Goal: Transaction & Acquisition: Purchase product/service

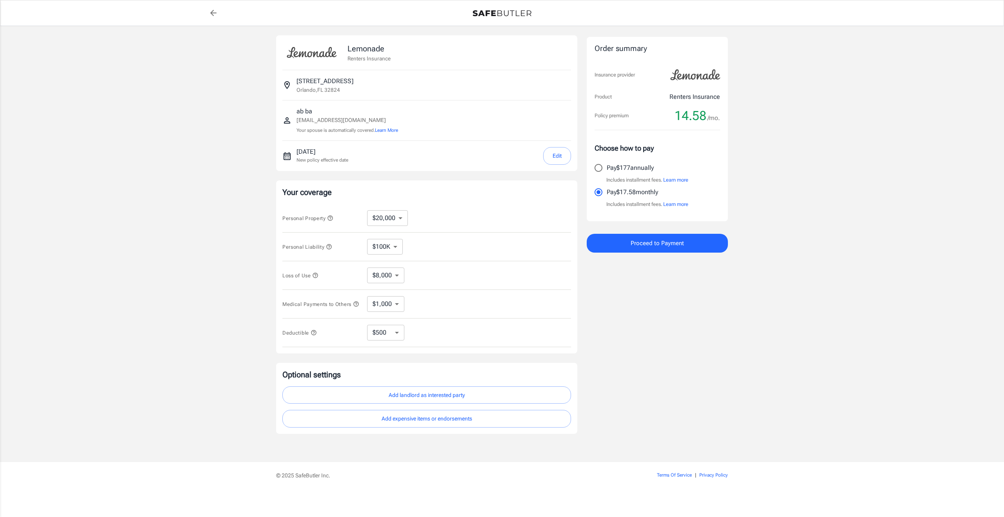
select select "20000"
select select "500"
click at [405, 222] on select "$10,000 $20,000 $30,000 $40,000 $50,000 $100K" at bounding box center [387, 218] width 41 height 16
select select "100000"
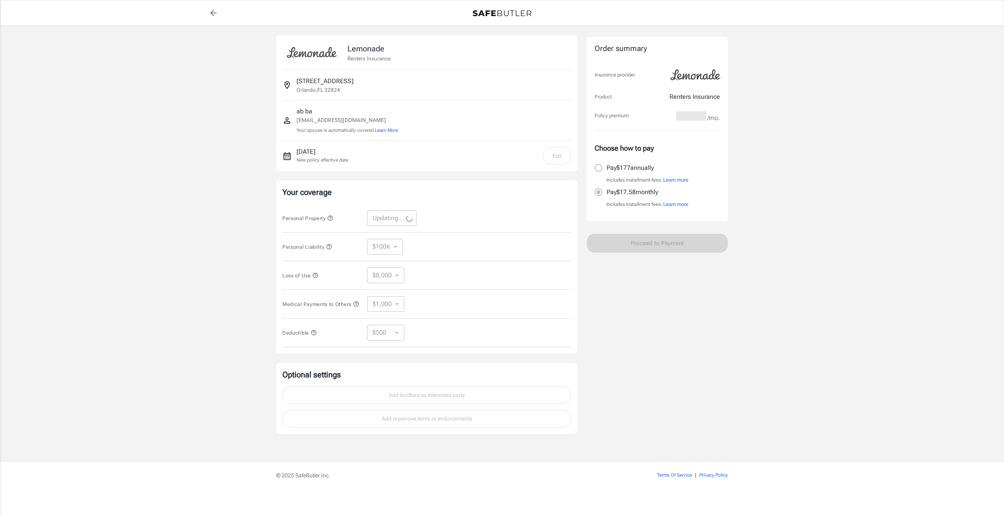
select select "100000"
select select "40000"
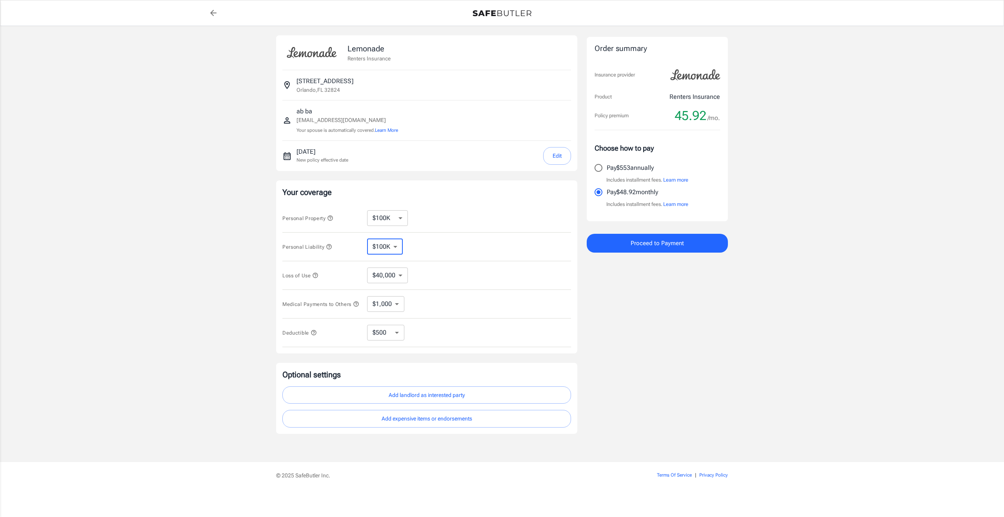
click at [396, 249] on select "$100K $200K $300K $400K $500K" at bounding box center [385, 247] width 36 height 16
select select "300000"
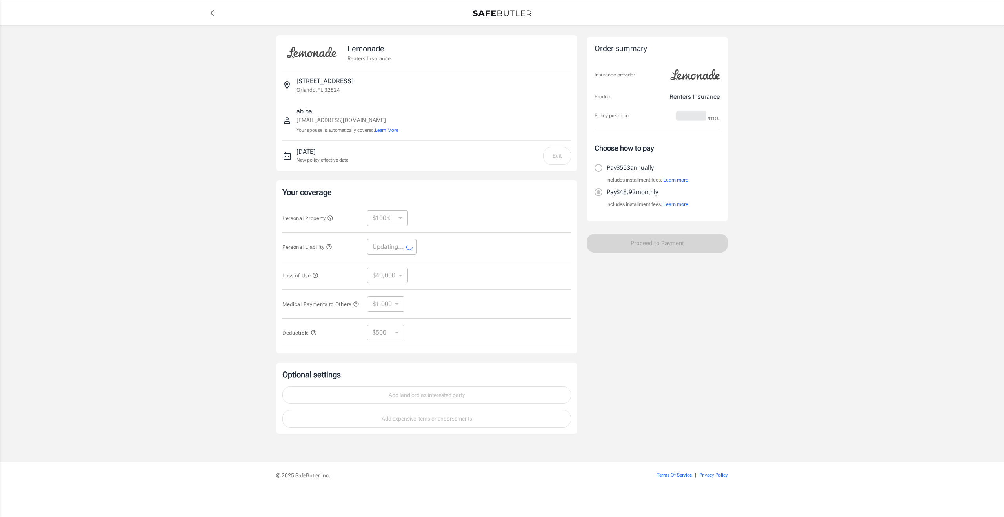
select select "300000"
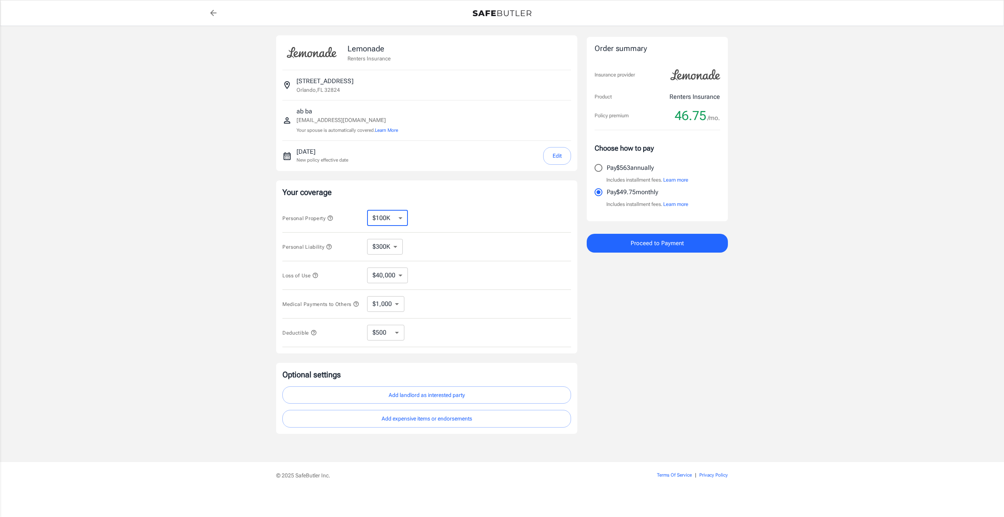
click at [400, 218] on select "$10,000 $20,000 $30,000 $40,000 $50,000 $100K" at bounding box center [387, 218] width 41 height 16
select select "10000"
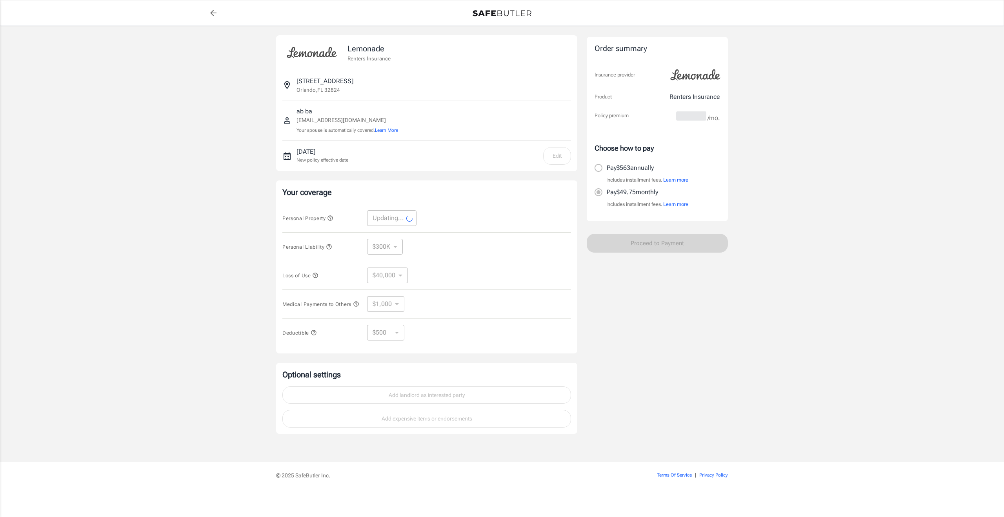
select select "10000"
select select "4000"
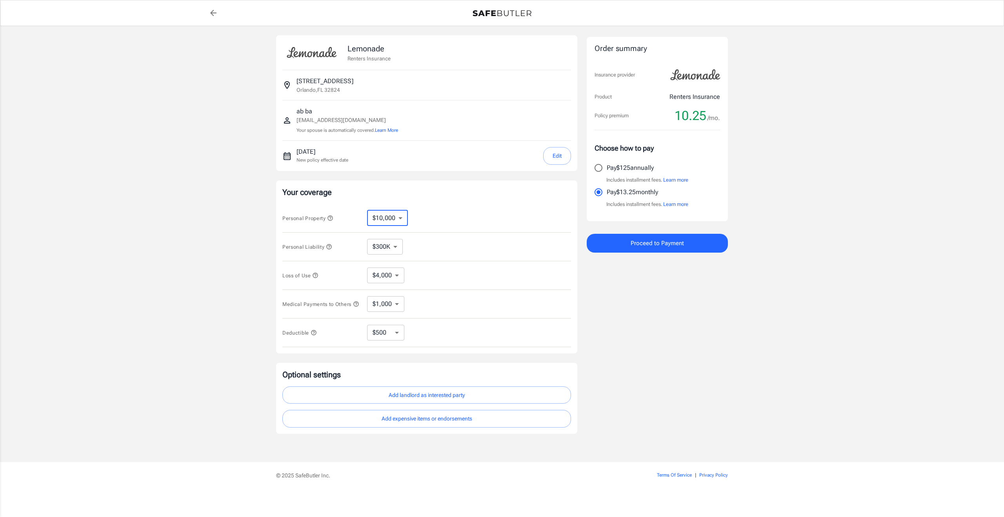
click at [401, 219] on select "$10,000 $20,000 $30,000 $40,000 $50,000 $100K" at bounding box center [387, 218] width 41 height 16
select select "20000"
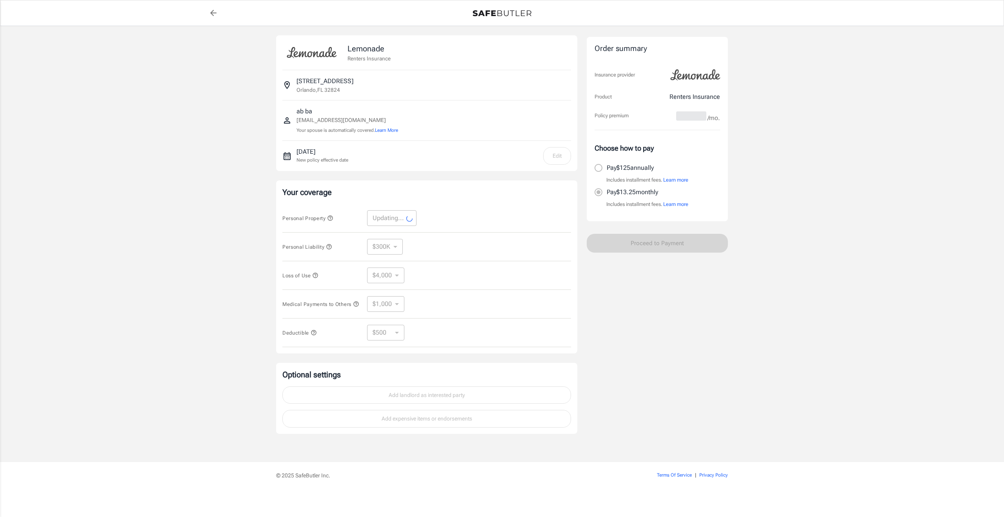
select select "20000"
select select "8000"
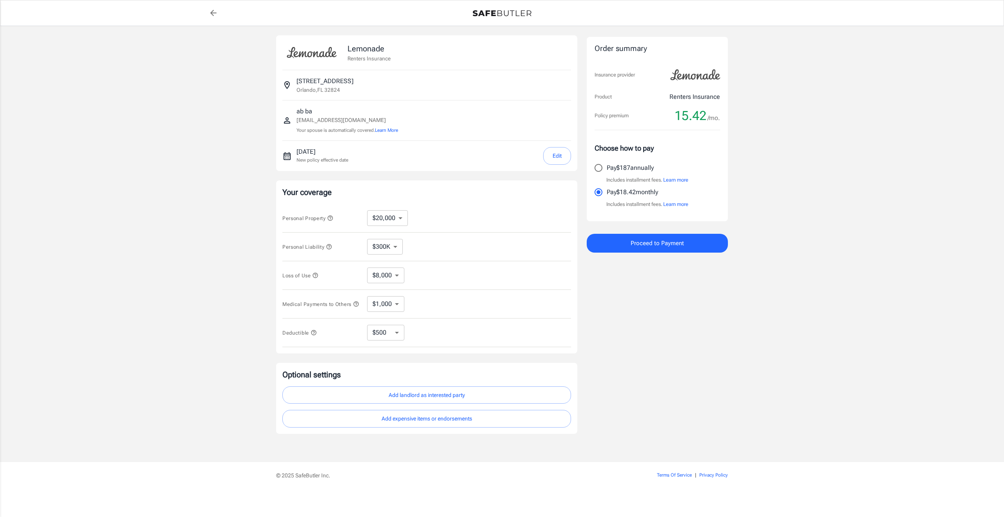
click at [639, 173] on label "Pay $187 annually" at bounding box center [652, 168] width 124 height 16
click at [607, 173] on input "Pay $187 annually" at bounding box center [598, 168] width 16 height 16
radio input "true"
click at [635, 193] on p "Pay $18.42 monthly" at bounding box center [632, 192] width 51 height 9
click at [607, 193] on input "Pay $18.42 monthly" at bounding box center [598, 192] width 16 height 16
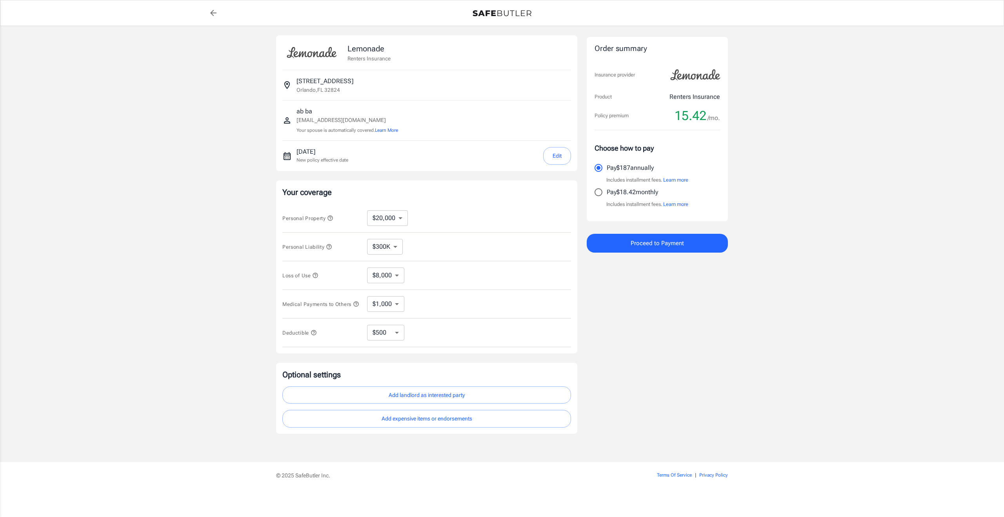
radio input "true"
